Goal: Transaction & Acquisition: Purchase product/service

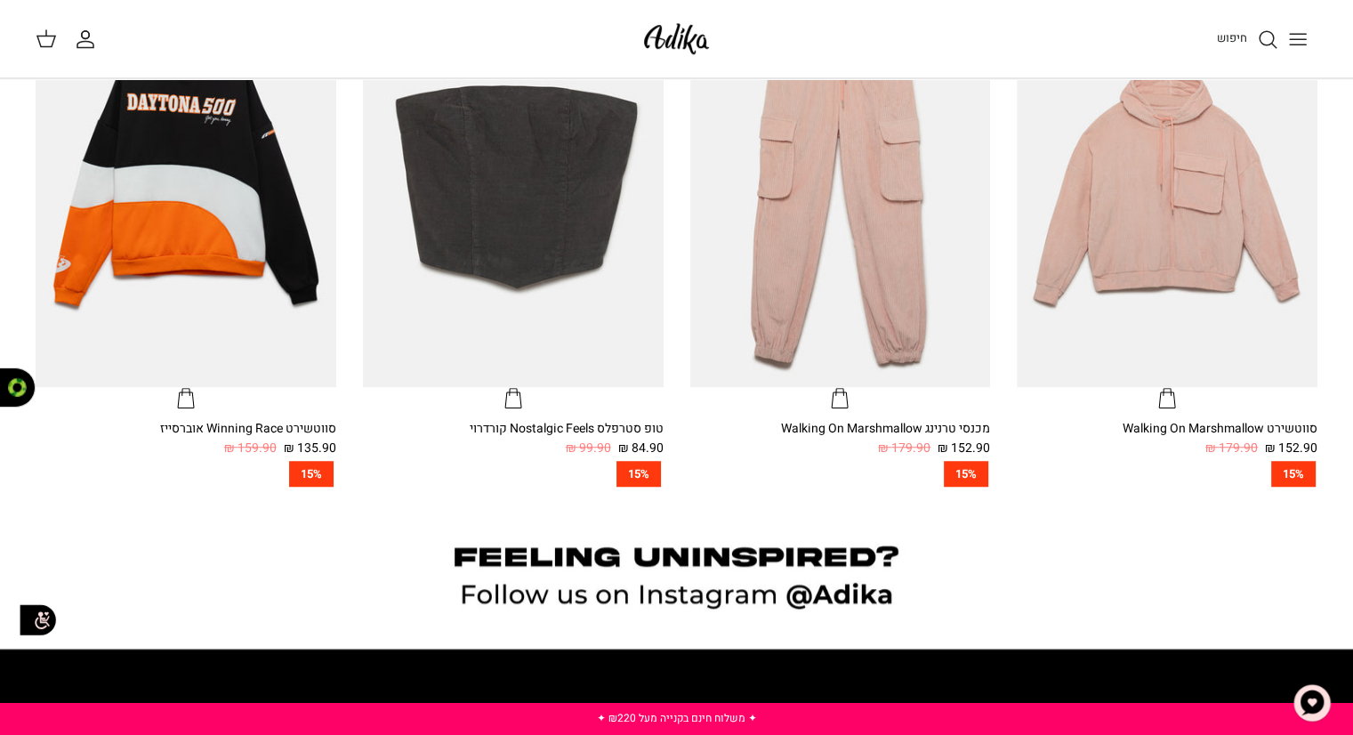
scroll to position [1238, 0]
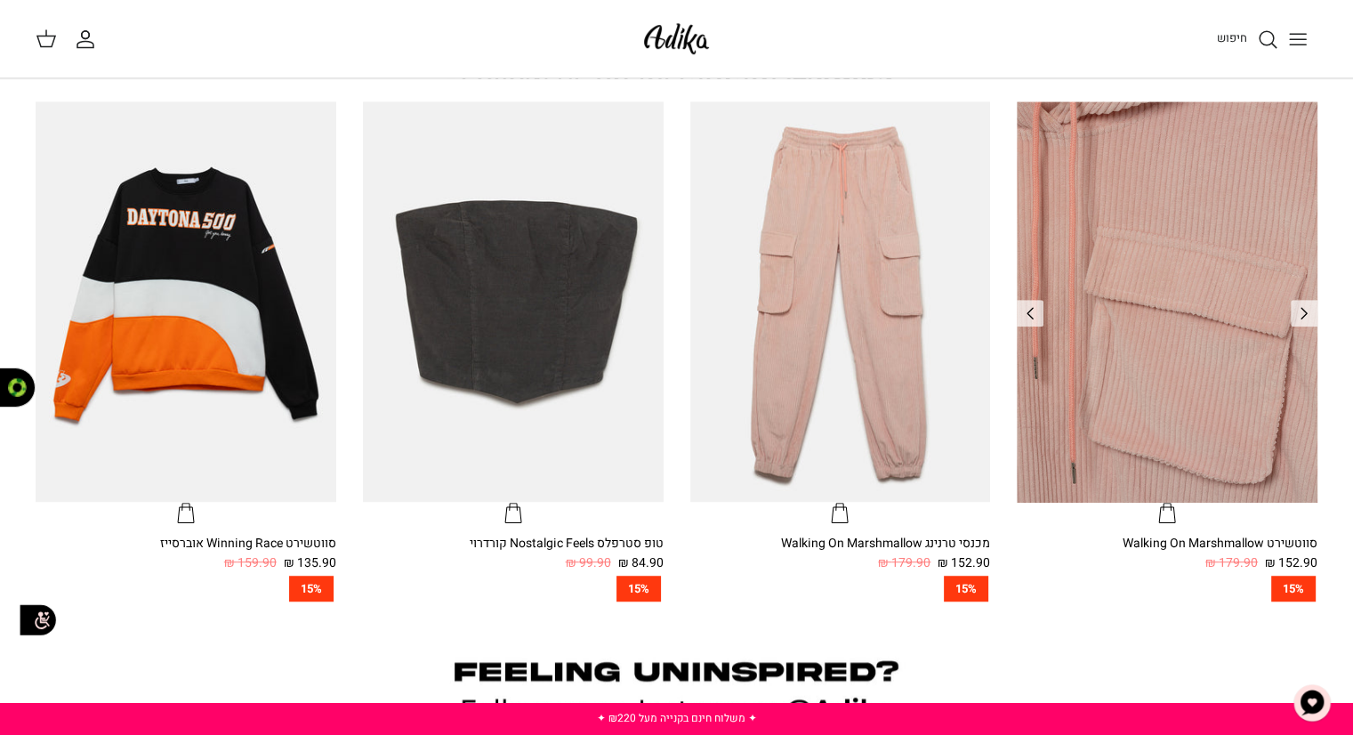
drag, startPoint x: 1366, startPoint y: 109, endPoint x: 1291, endPoint y: 431, distance: 329.8
click at [1291, 431] on html "שִׂים [PERSON_NAME]: בְּאֲתָר זֶה מֻפְעֶלֶת מַעֲרֶכֶת נָגִישׁ בִּקְלִיק הַמְּסַ…" at bounding box center [676, 103] width 1353 height 2408
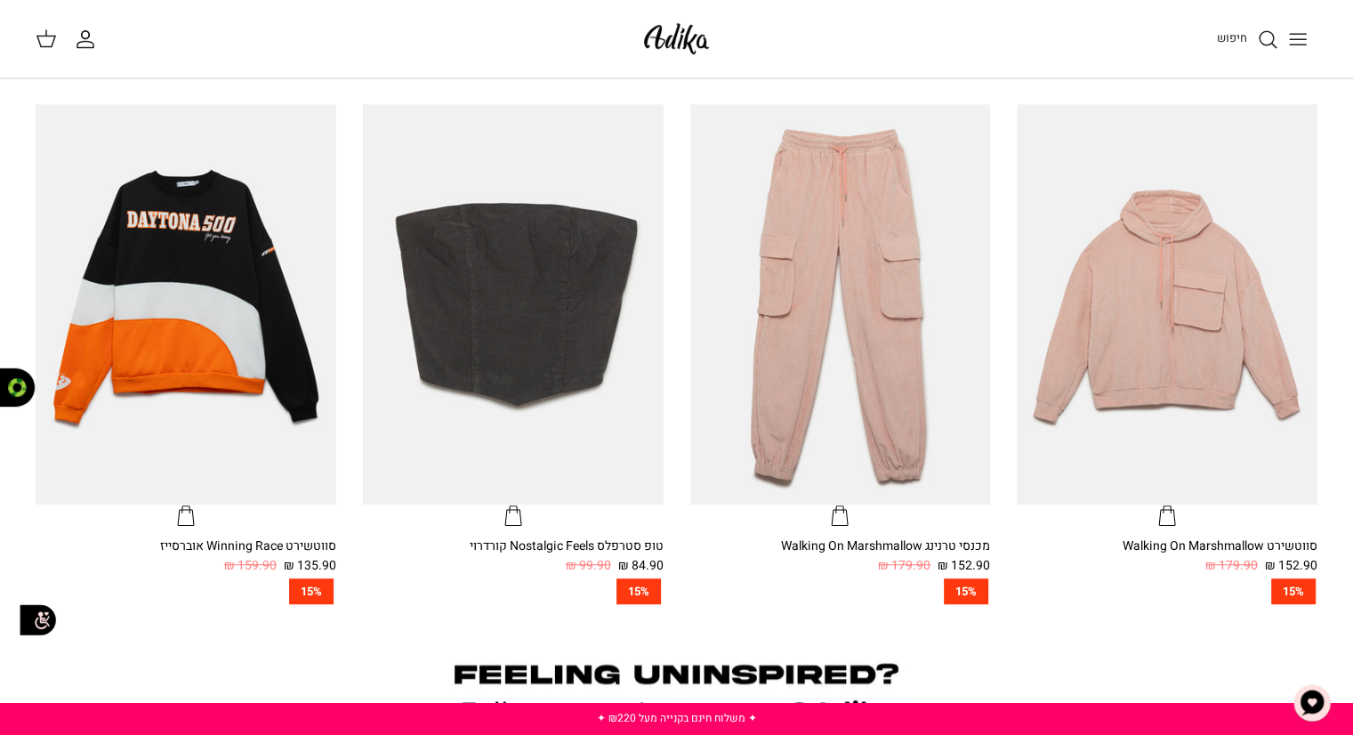
click at [1289, 55] on button "Toggle menu" at bounding box center [1297, 39] width 39 height 39
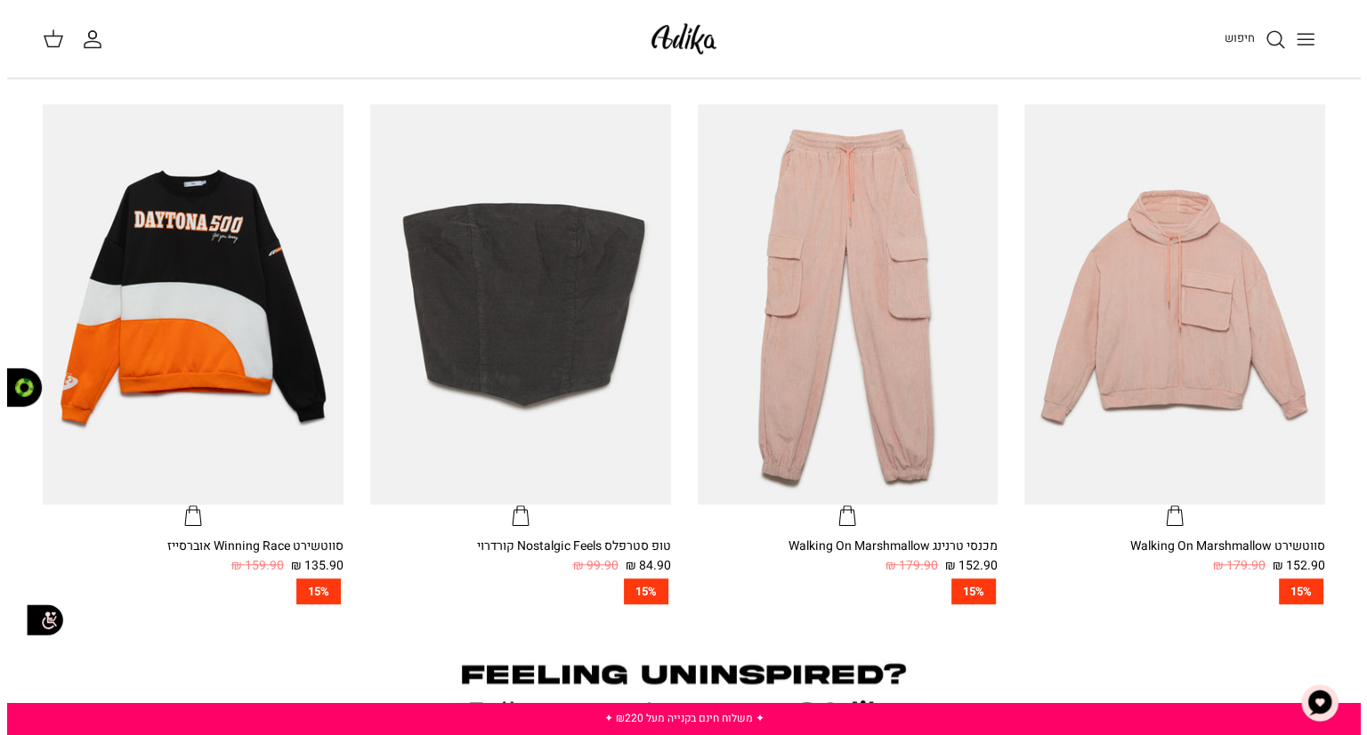
scroll to position [1103, 0]
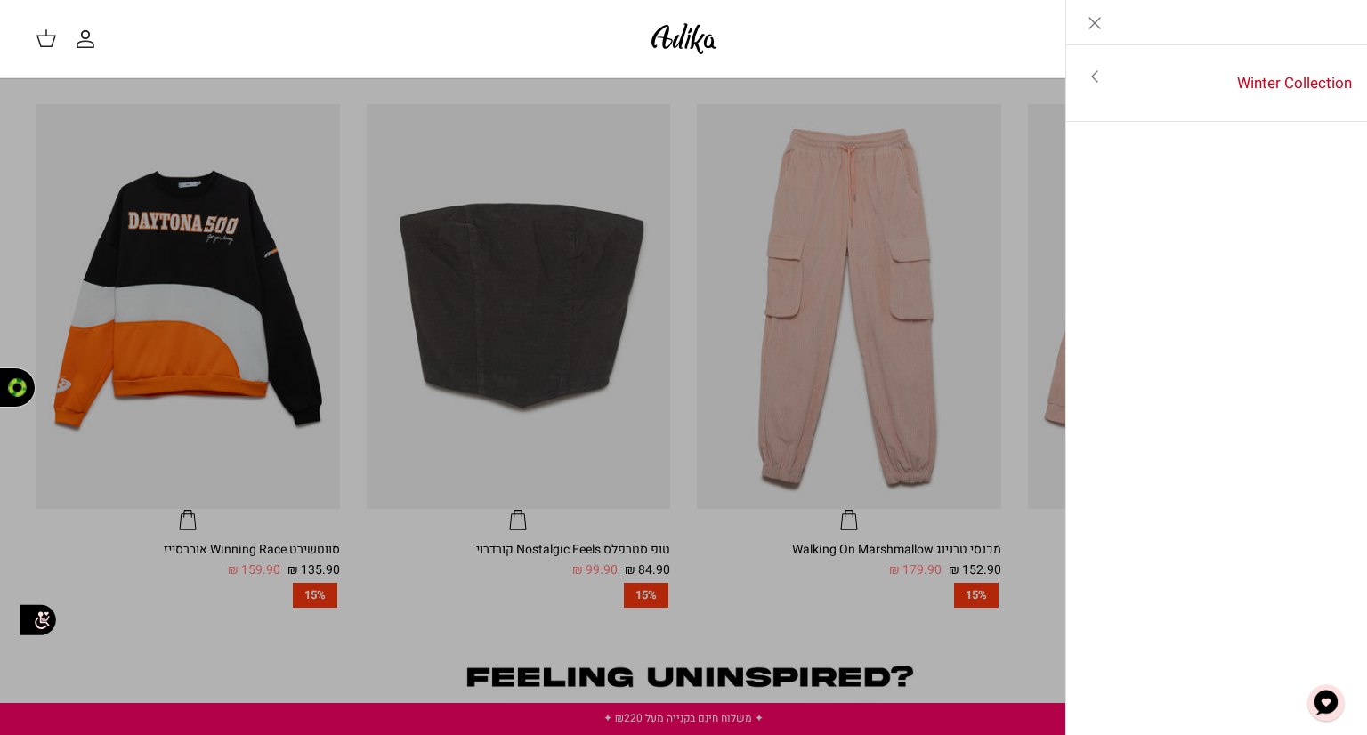
click at [1118, 85] on link "Toggle menu" at bounding box center [1094, 76] width 57 height 41
click at [1118, 85] on link "לכל הפריטים" at bounding box center [1217, 78] width 284 height 44
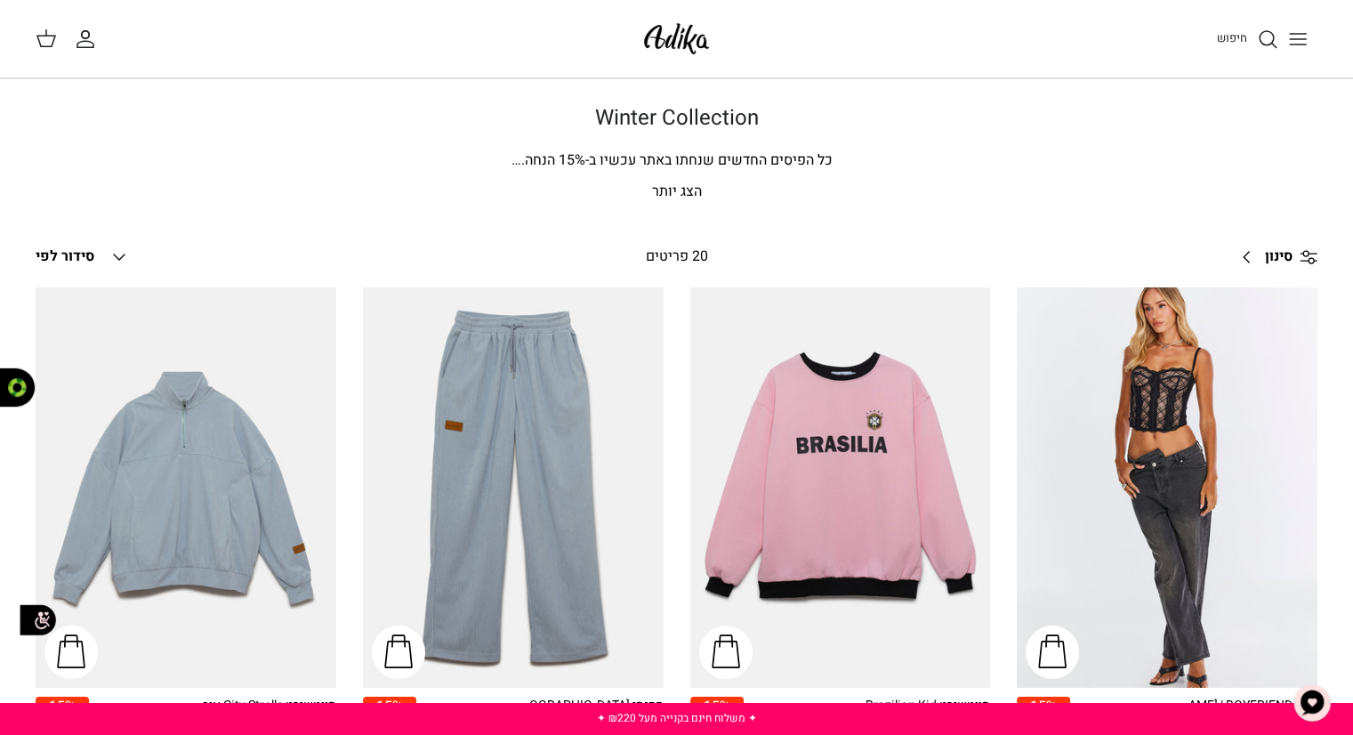
click at [700, 25] on img at bounding box center [677, 39] width 76 height 42
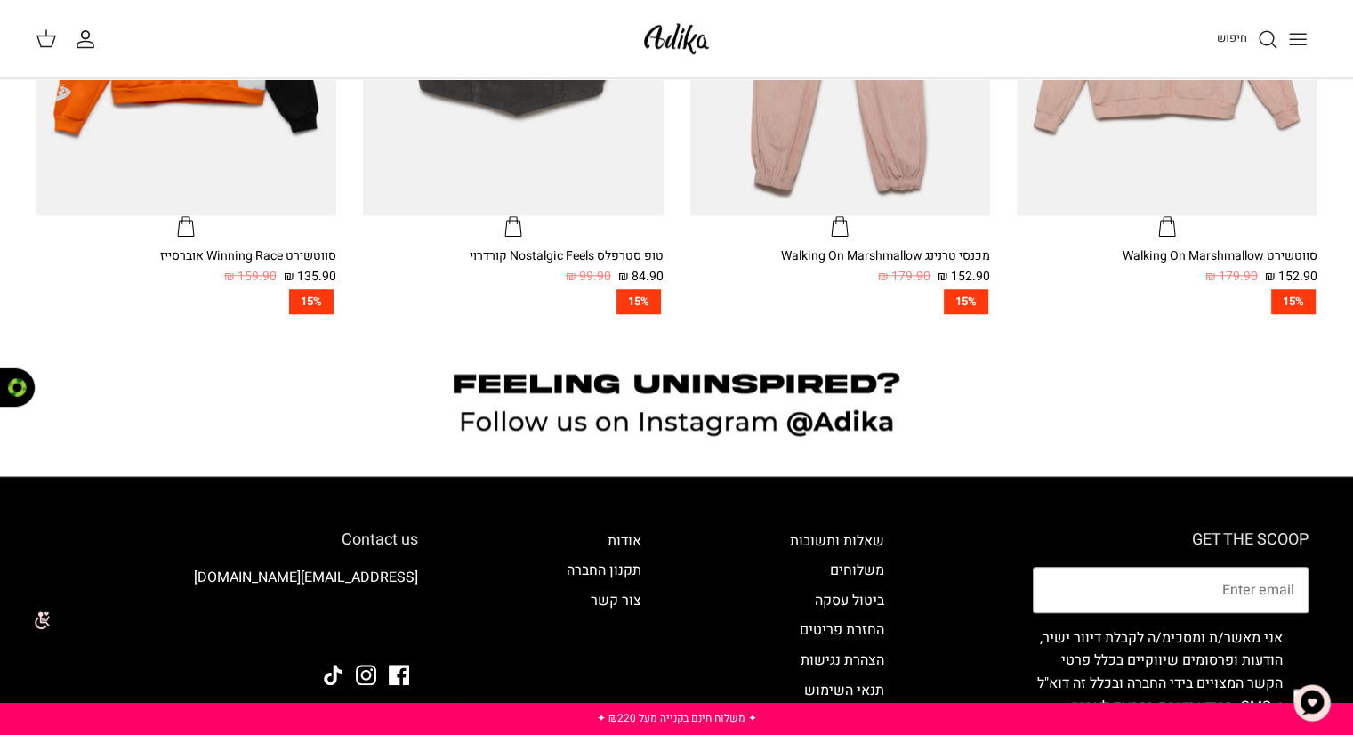
scroll to position [1391, 0]
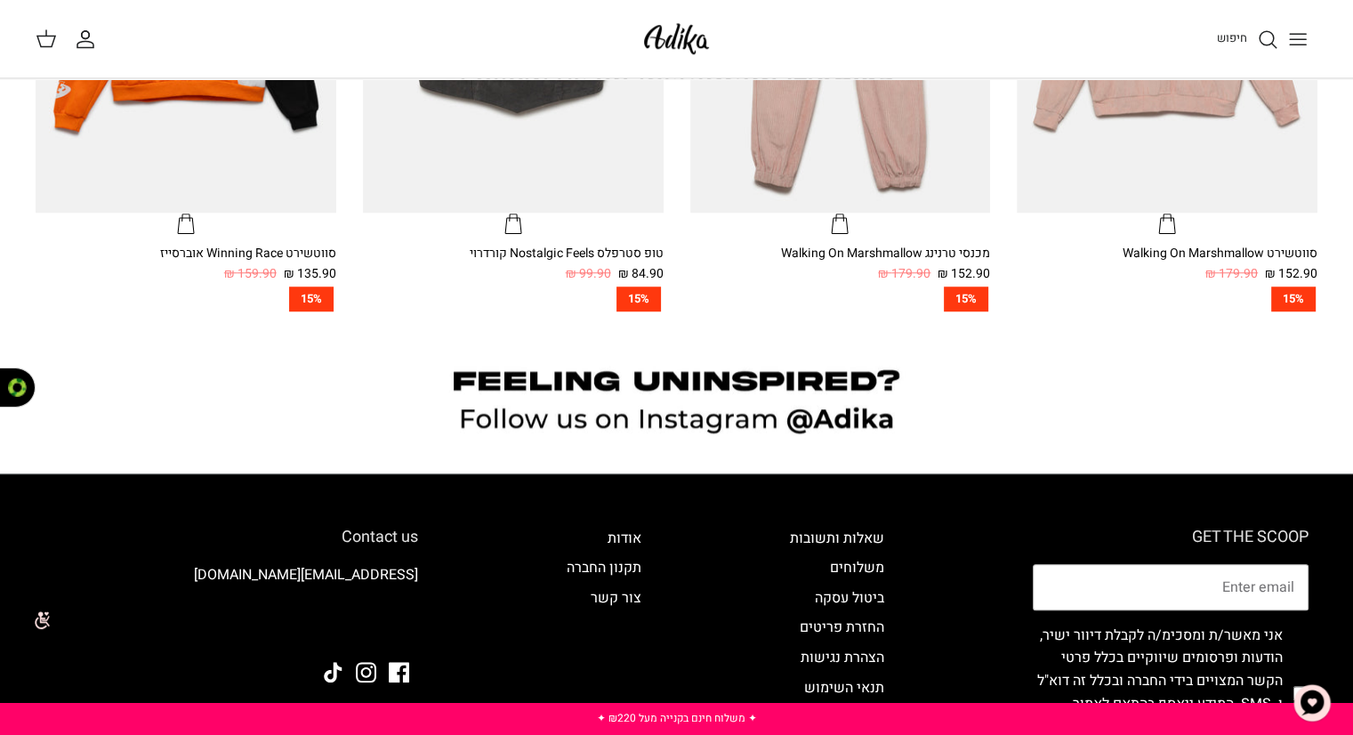
click at [1302, 36] on icon "Toggle menu" at bounding box center [1297, 38] width 21 height 21
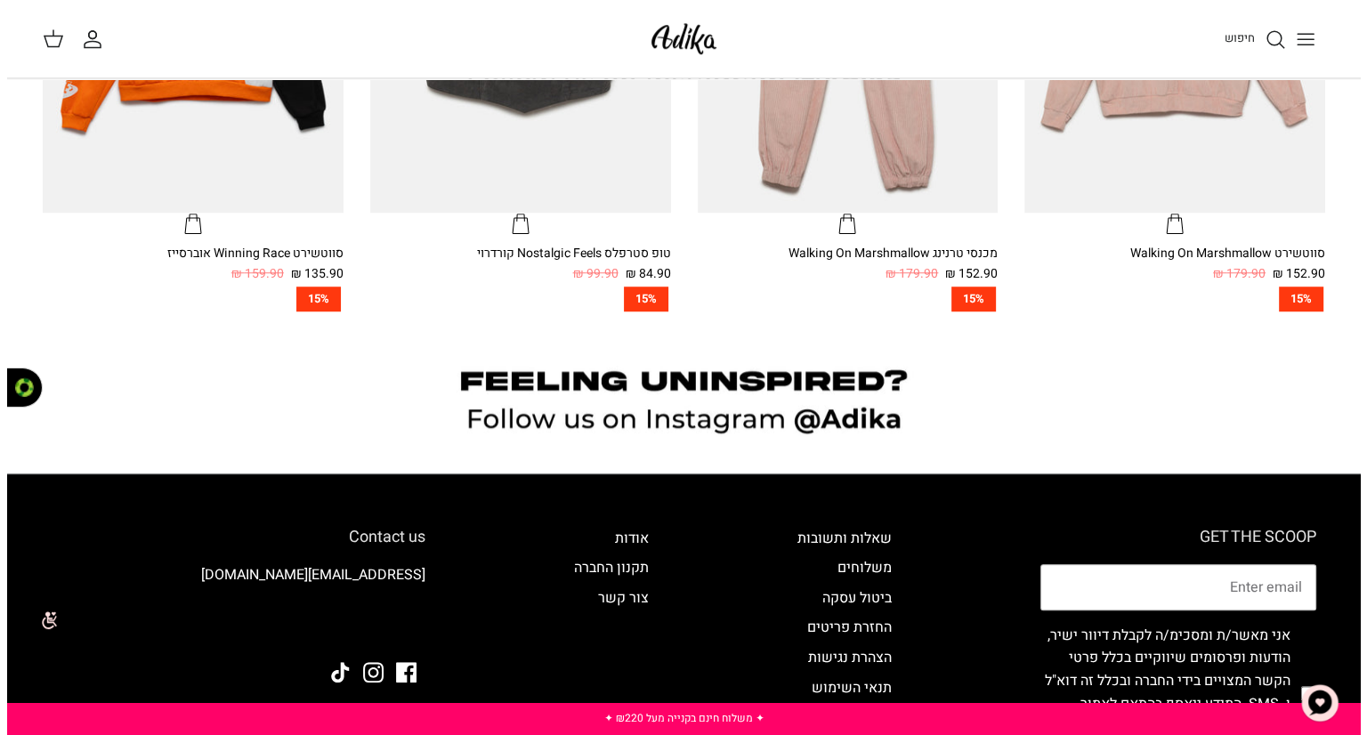
scroll to position [1395, 0]
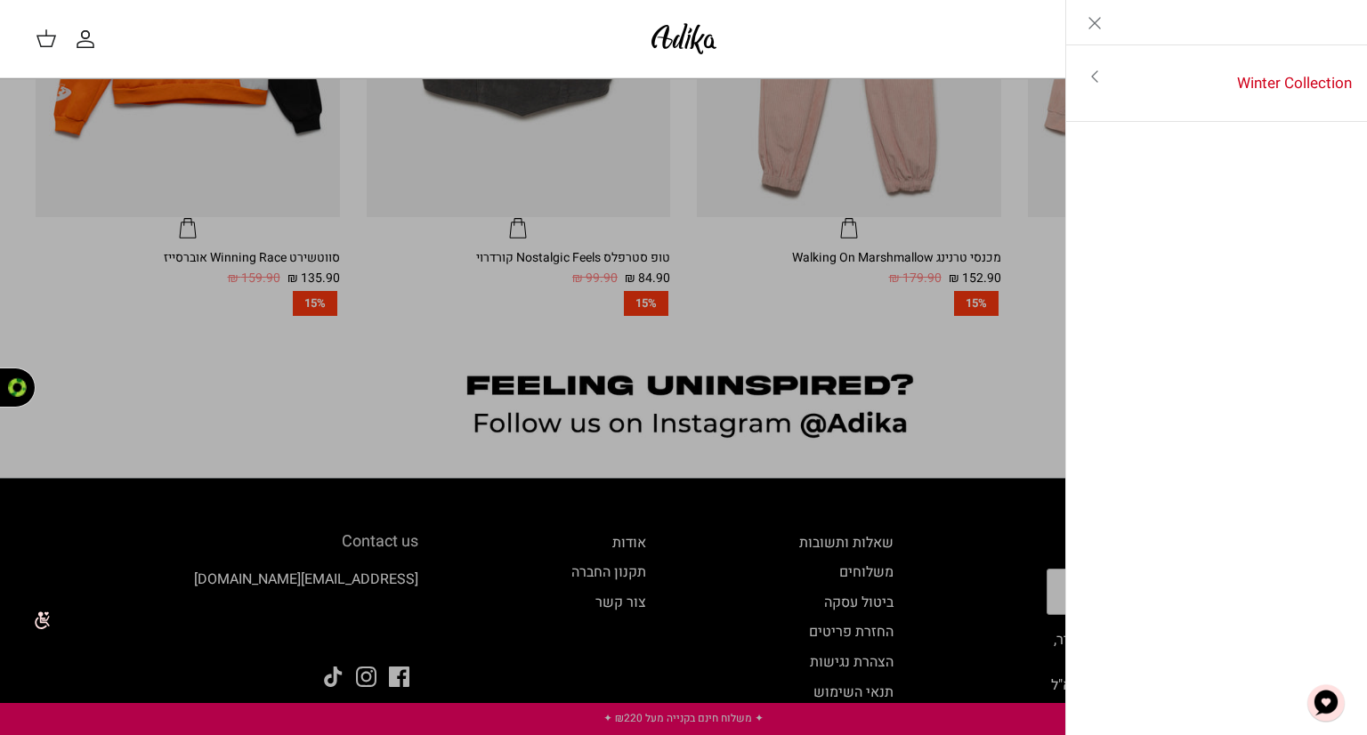
click at [1084, 70] on icon "Toggle menu" at bounding box center [1094, 76] width 21 height 21
click at [1090, 21] on icon "Close" at bounding box center [1094, 22] width 21 height 21
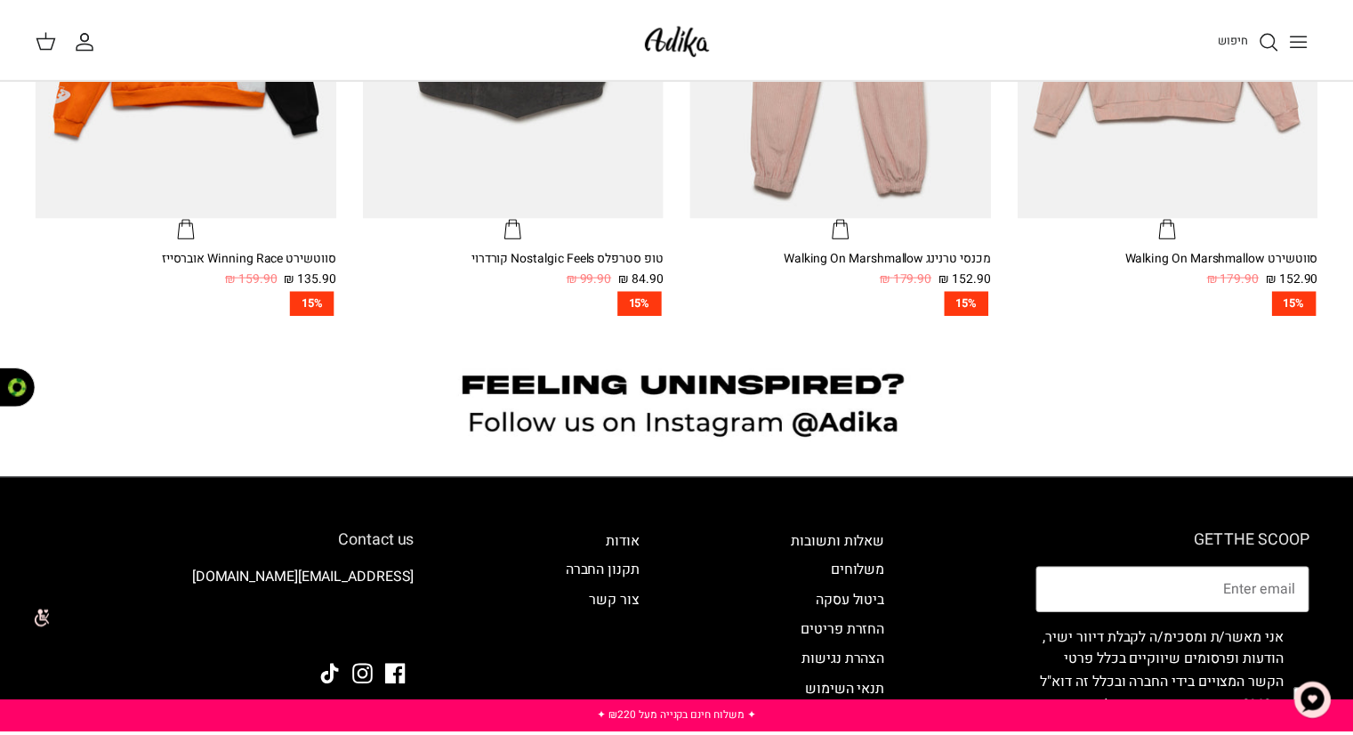
scroll to position [1391, 0]
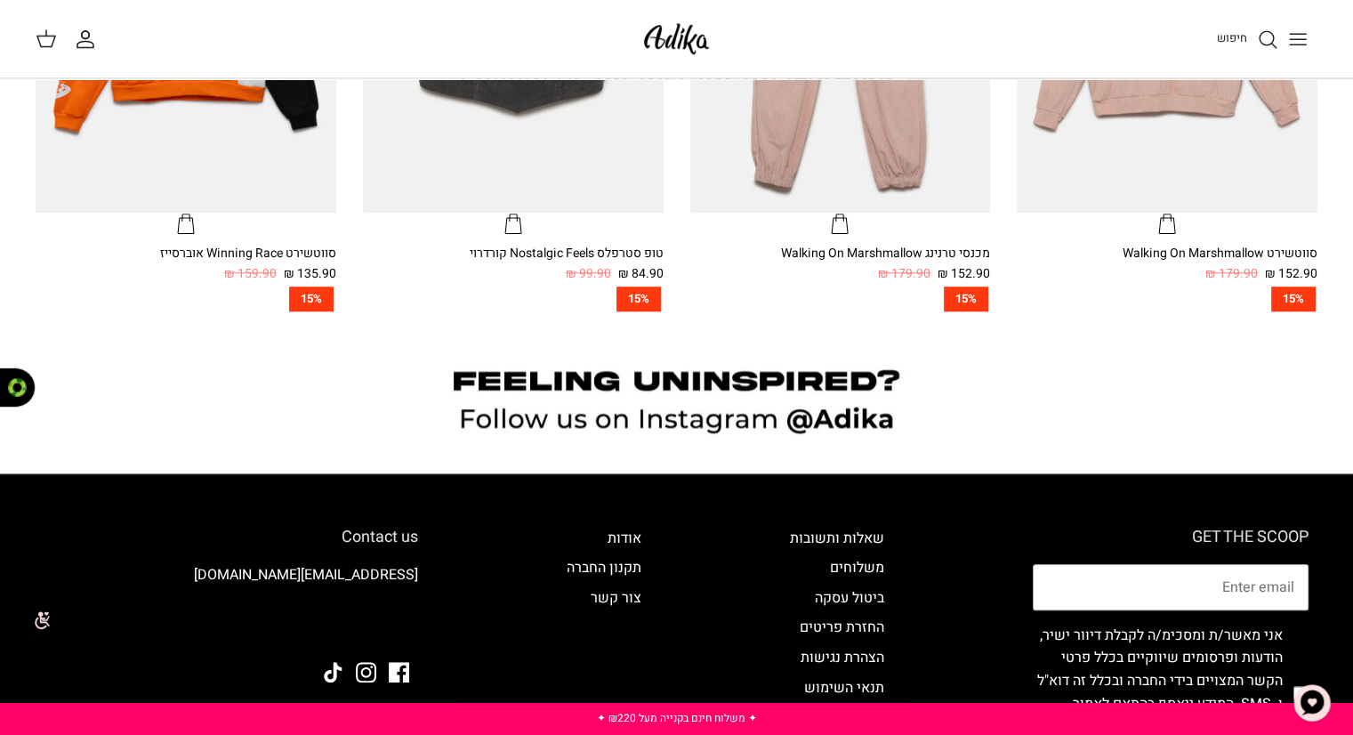
click at [1254, 47] on link "חיפוש" at bounding box center [1247, 38] width 61 height 21
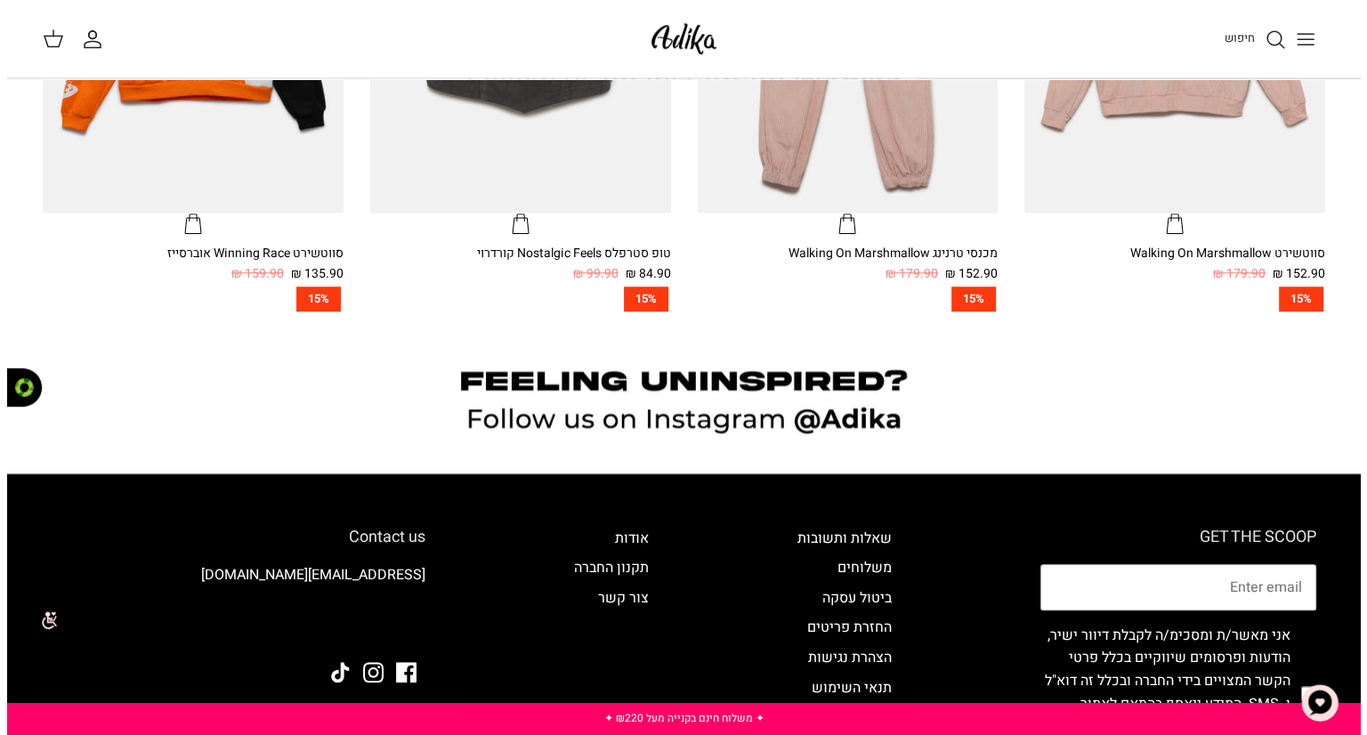
scroll to position [1395, 0]
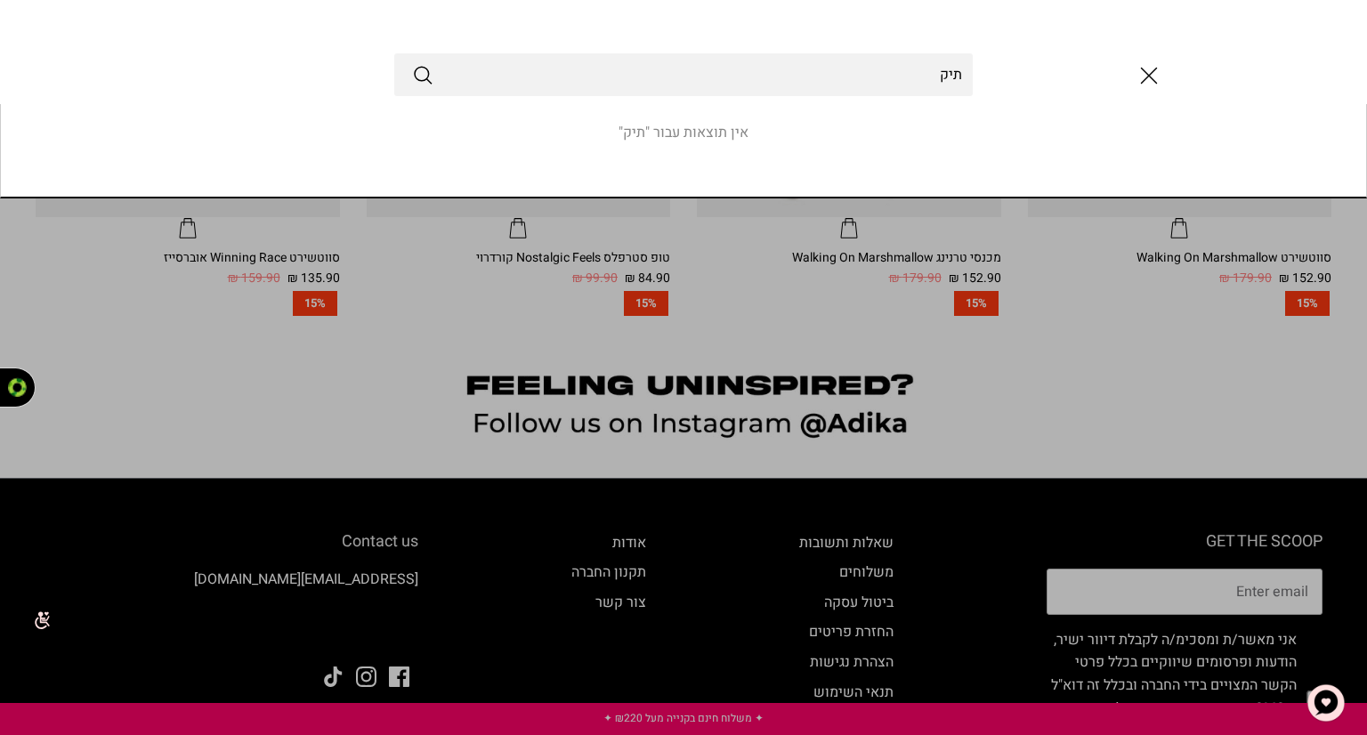
type input "תיק"
click at [412, 63] on button "Submit" at bounding box center [422, 74] width 21 height 23
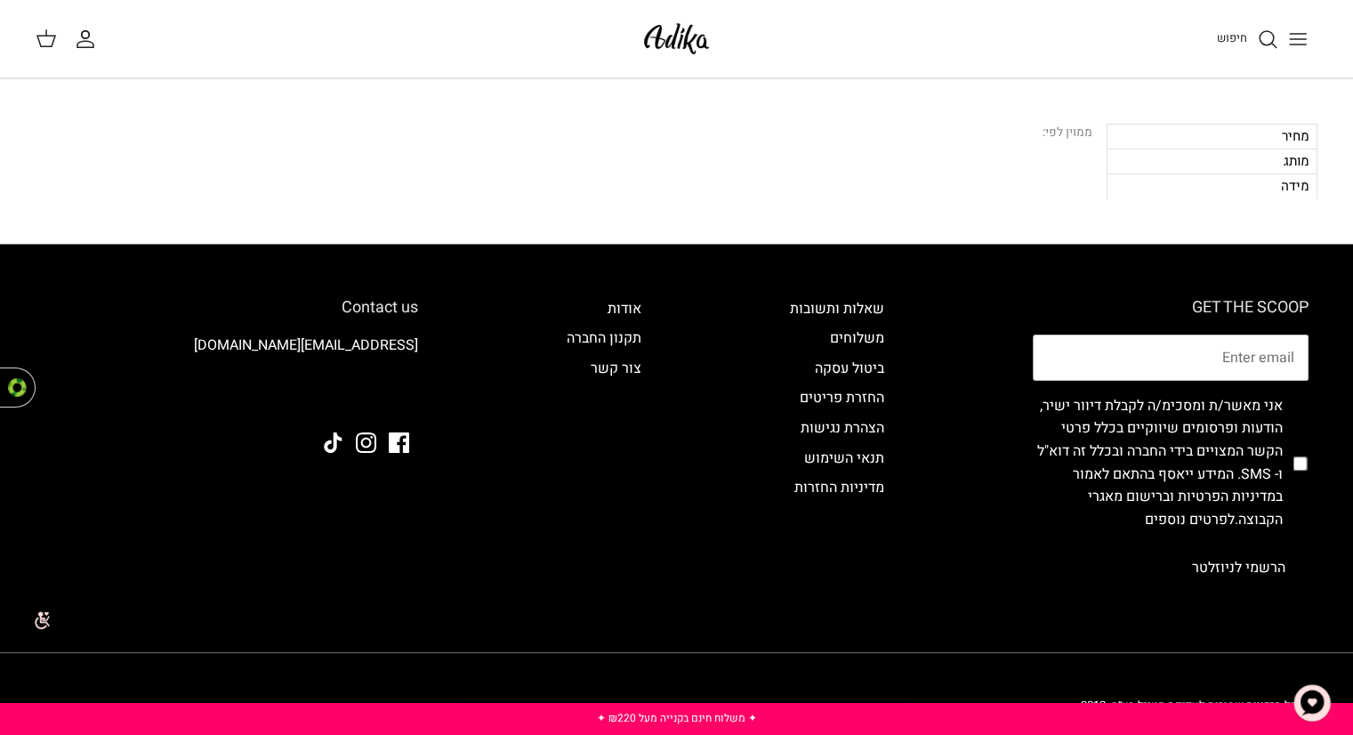
click at [292, 4] on div "חיפוש החשבון שלי חיפוש" at bounding box center [676, 39] width 1353 height 78
drag, startPoint x: 292, startPoint y: 4, endPoint x: 300, endPoint y: -4, distance: 11.3
click at [300, 0] on html "שִׂים [PERSON_NAME]: בְּאֲתָר זֶה מֻפְעֶלֶת מַעֲרֶכֶת נָגִישׁ בִּקְלִיק הַמְּסַ…" at bounding box center [676, 393] width 1353 height 786
